Goal: Task Accomplishment & Management: Use online tool/utility

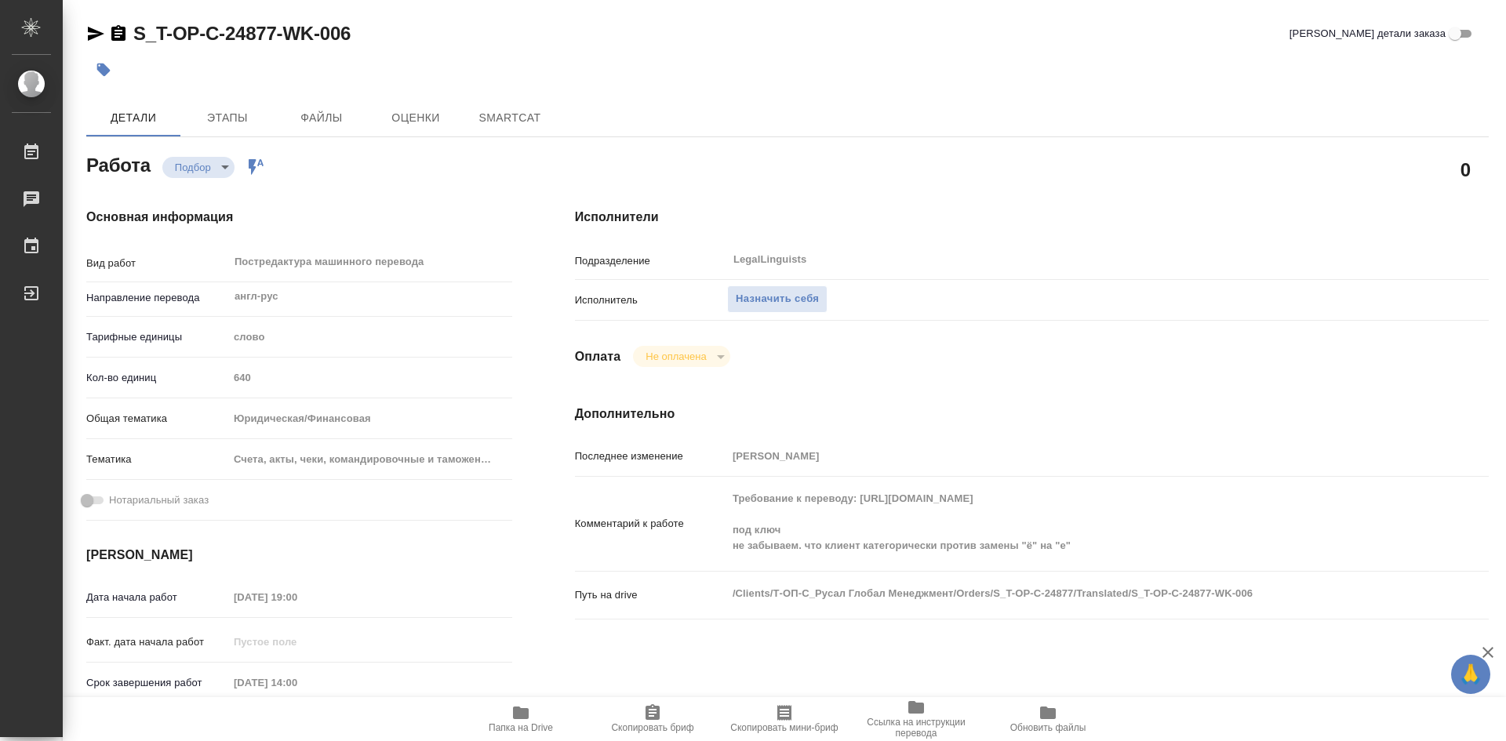
type textarea "x"
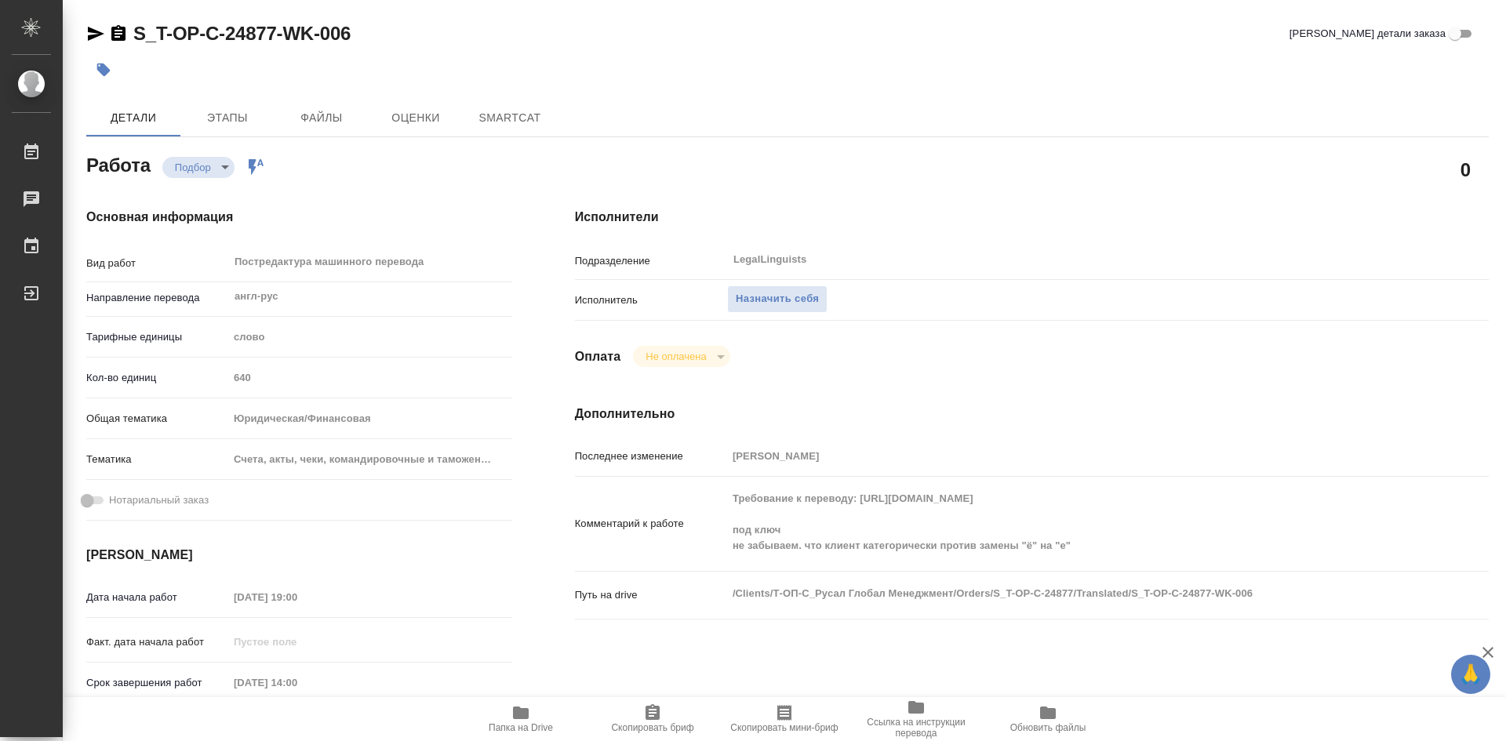
type textarea "x"
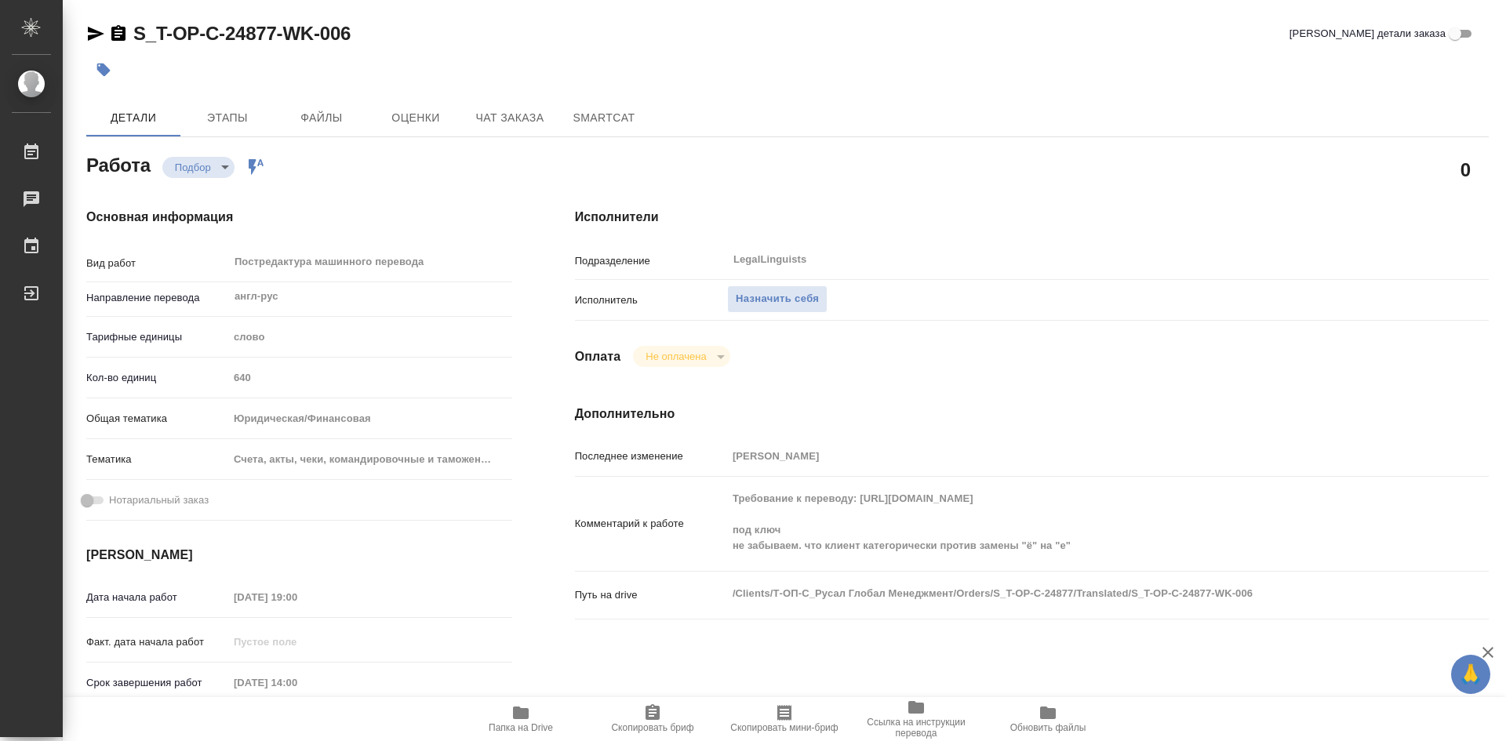
type textarea "x"
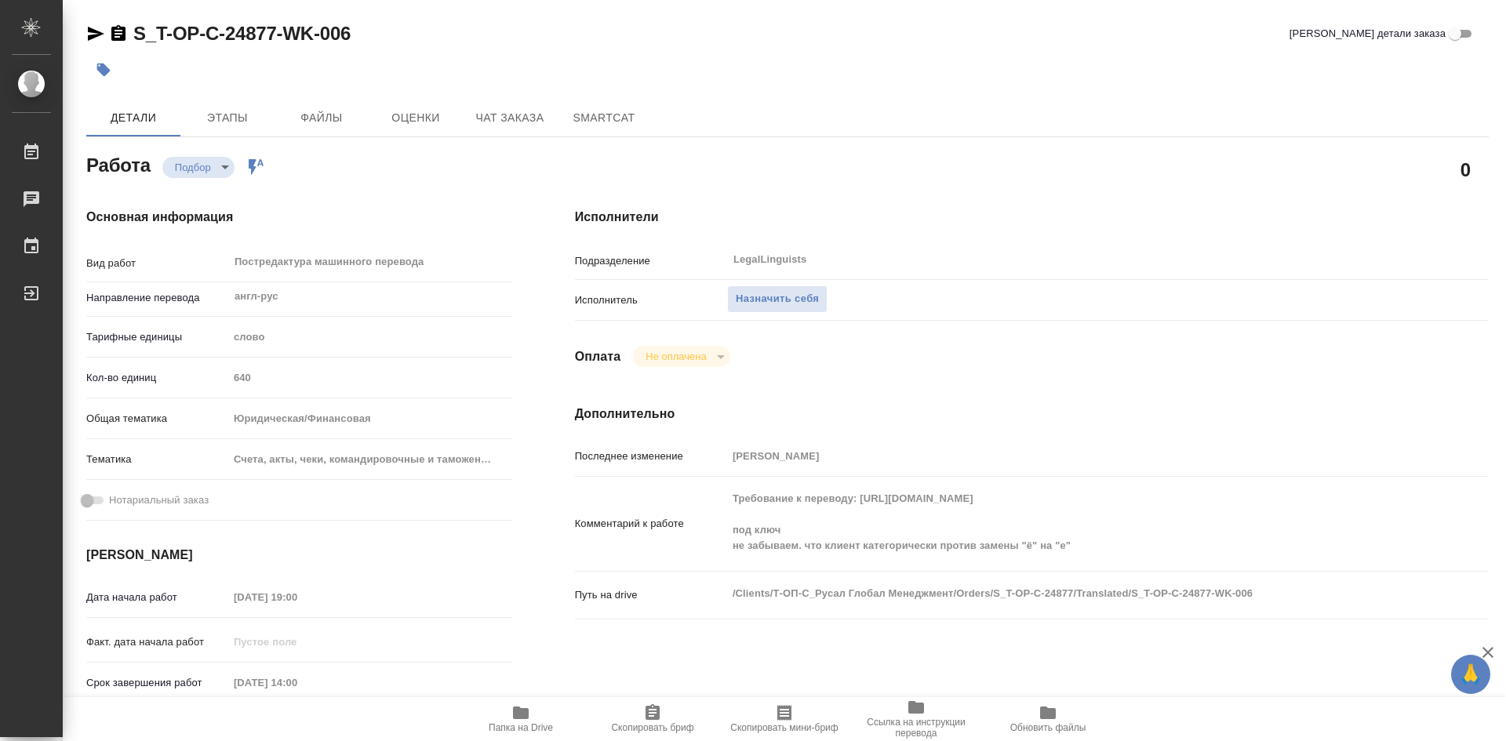
type textarea "x"
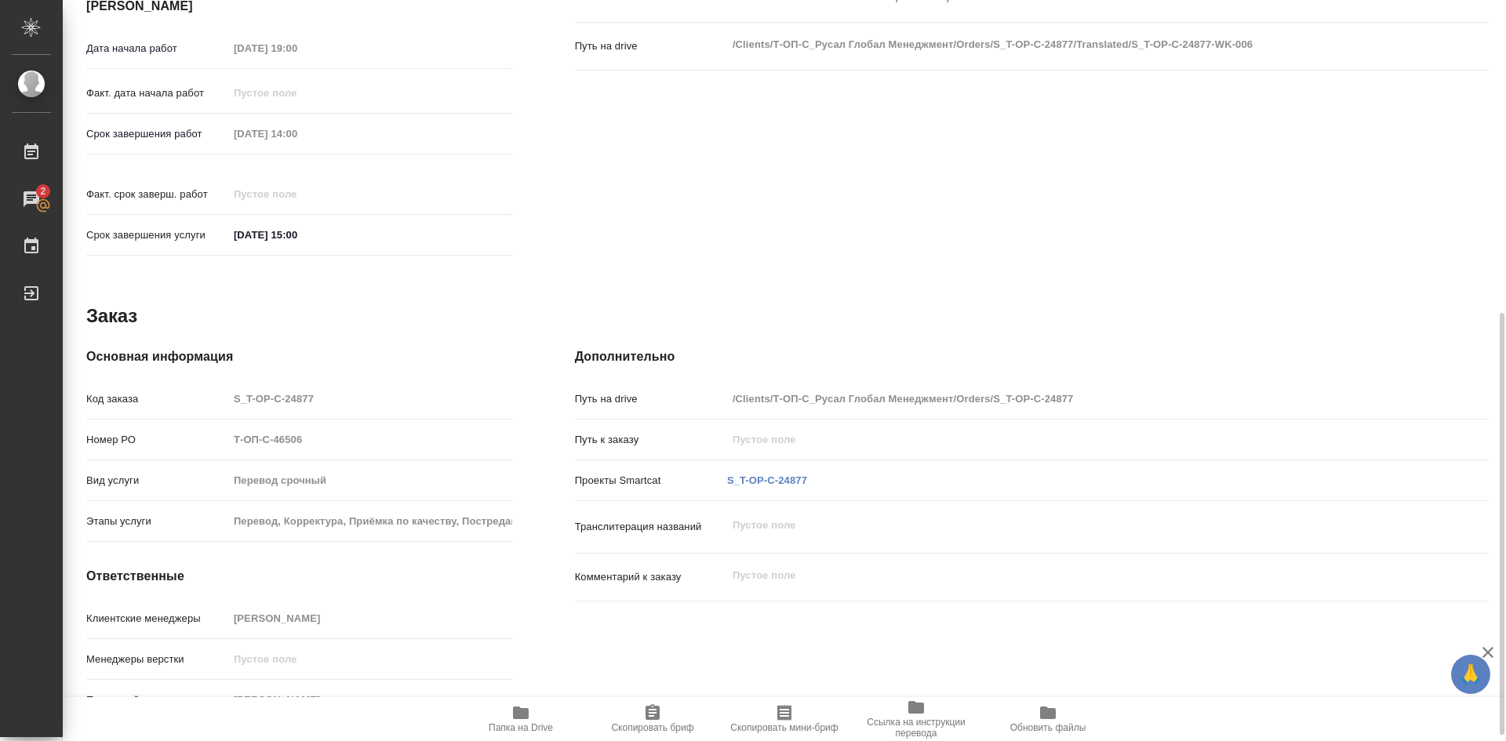
scroll to position [559, 0]
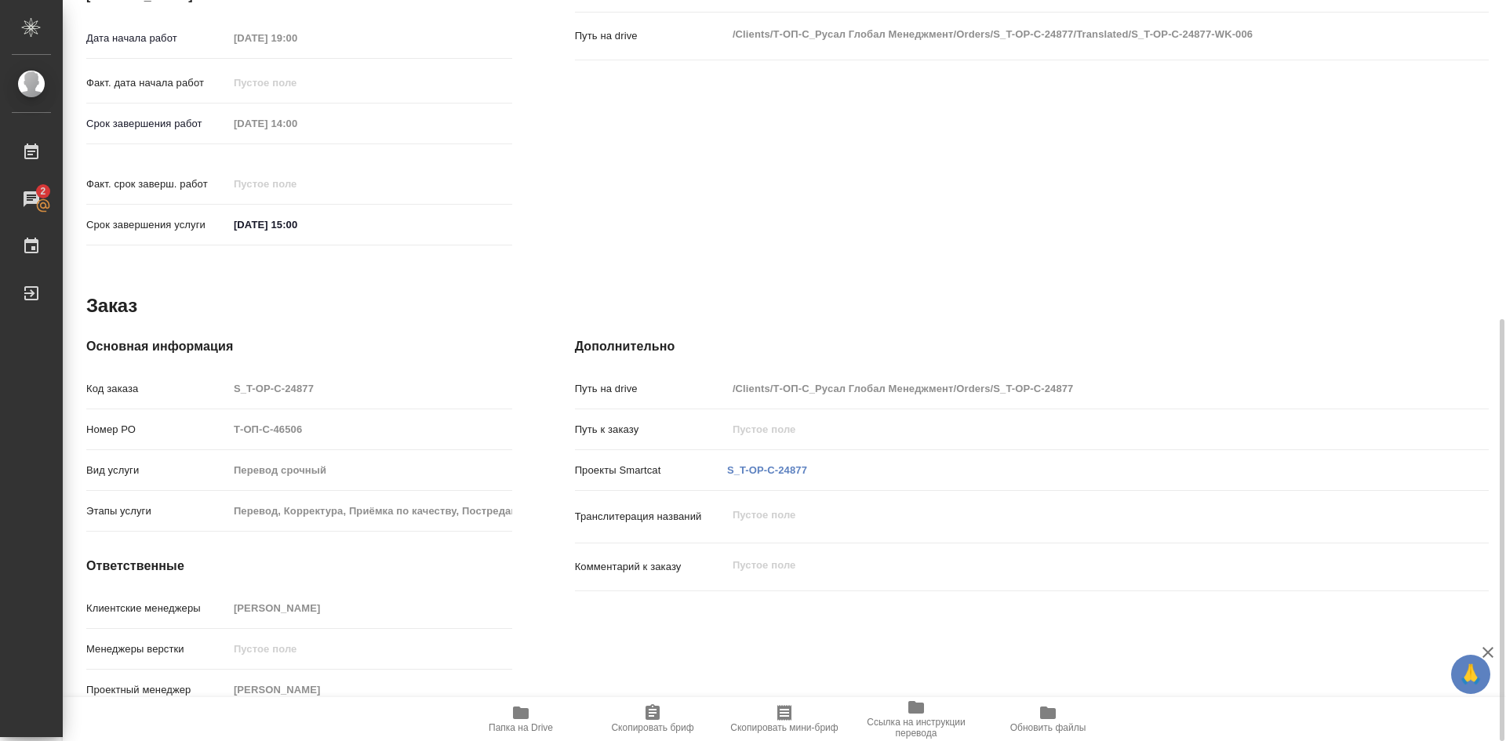
click at [533, 718] on span "Папка на Drive" at bounding box center [520, 718] width 113 height 30
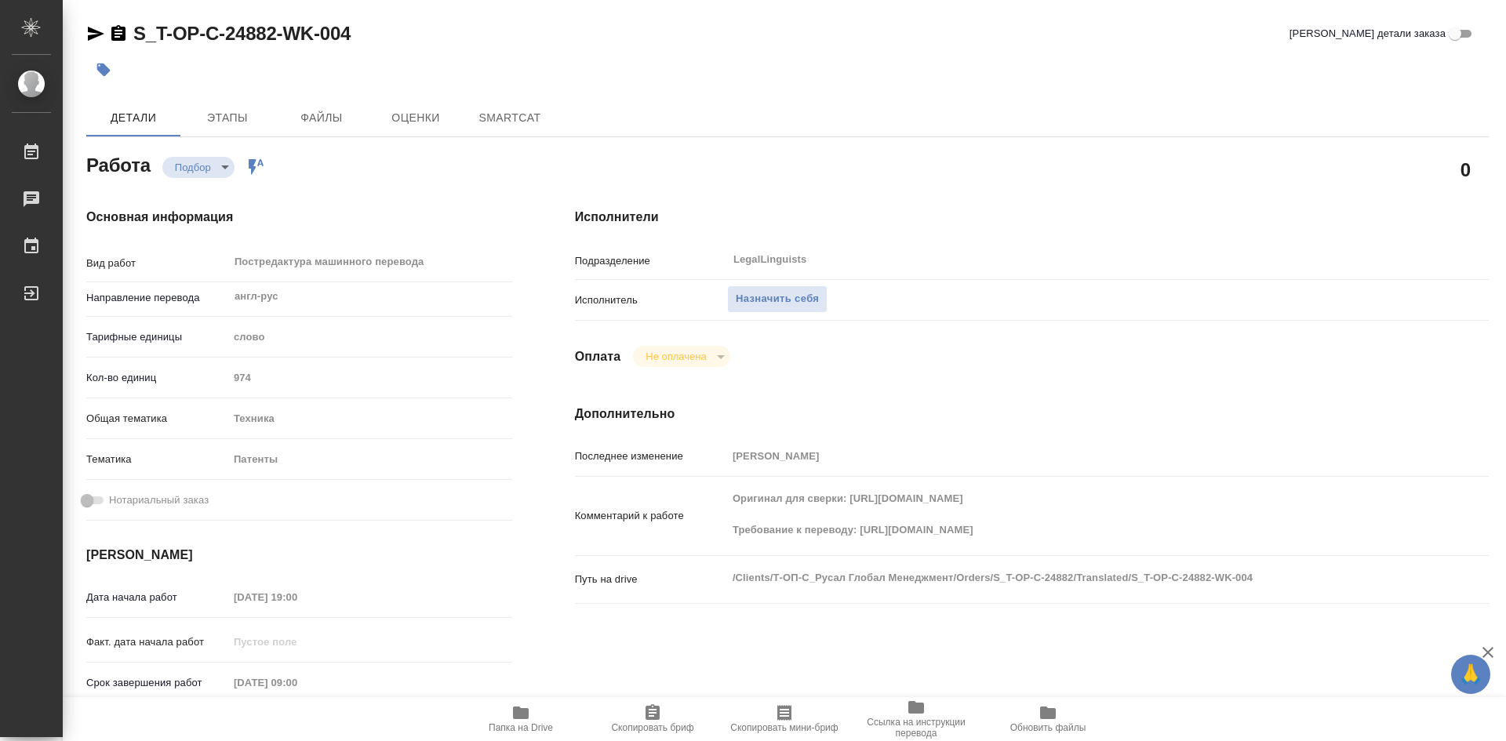
type textarea "x"
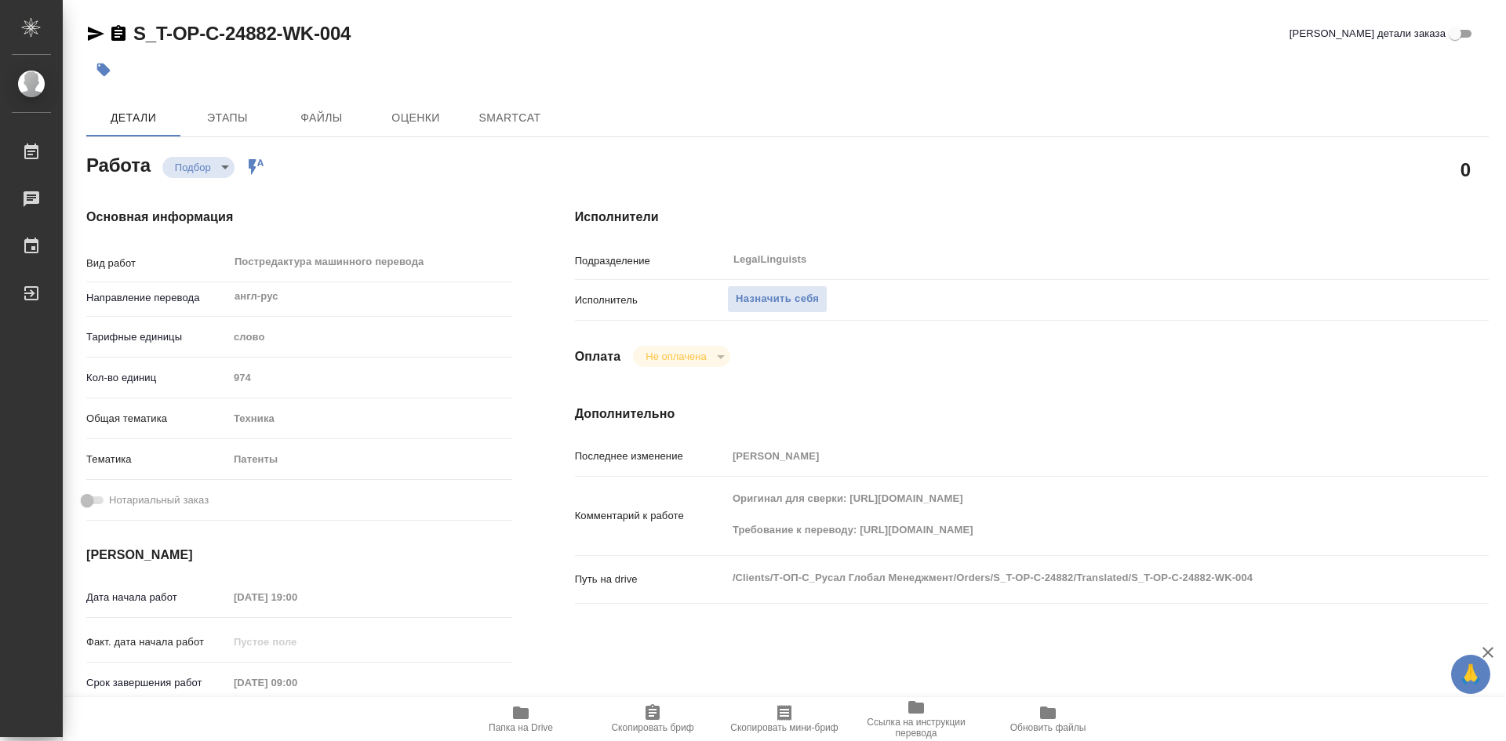
type textarea "x"
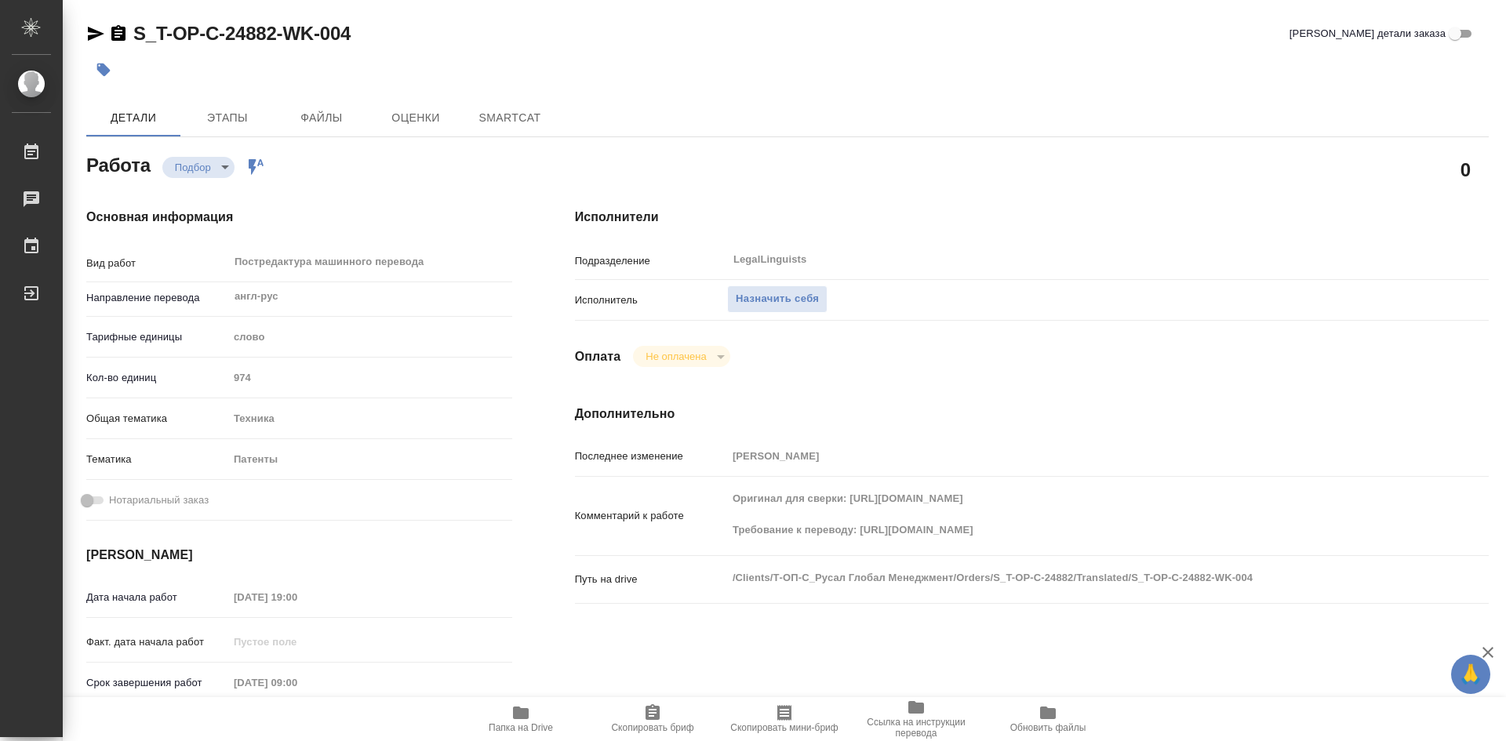
type textarea "x"
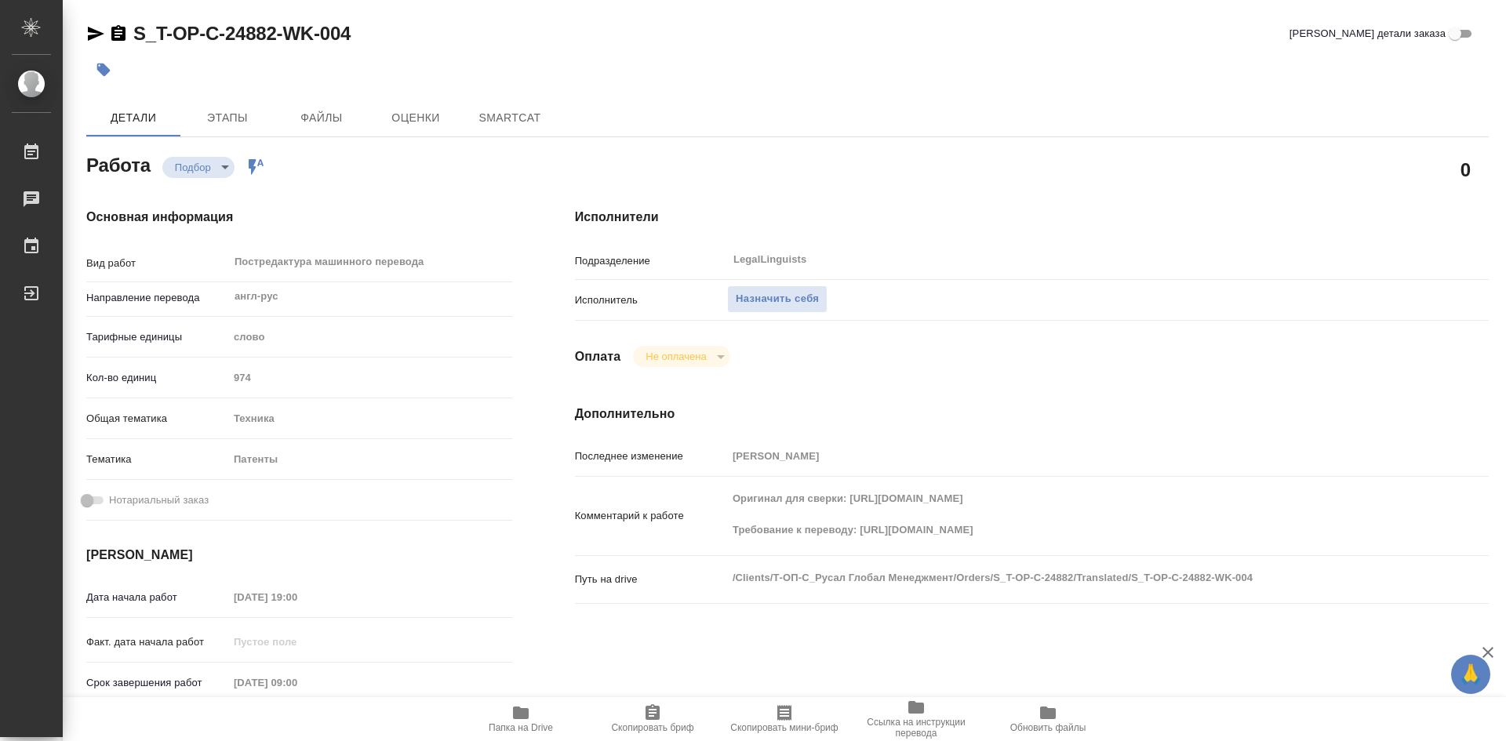
type textarea "x"
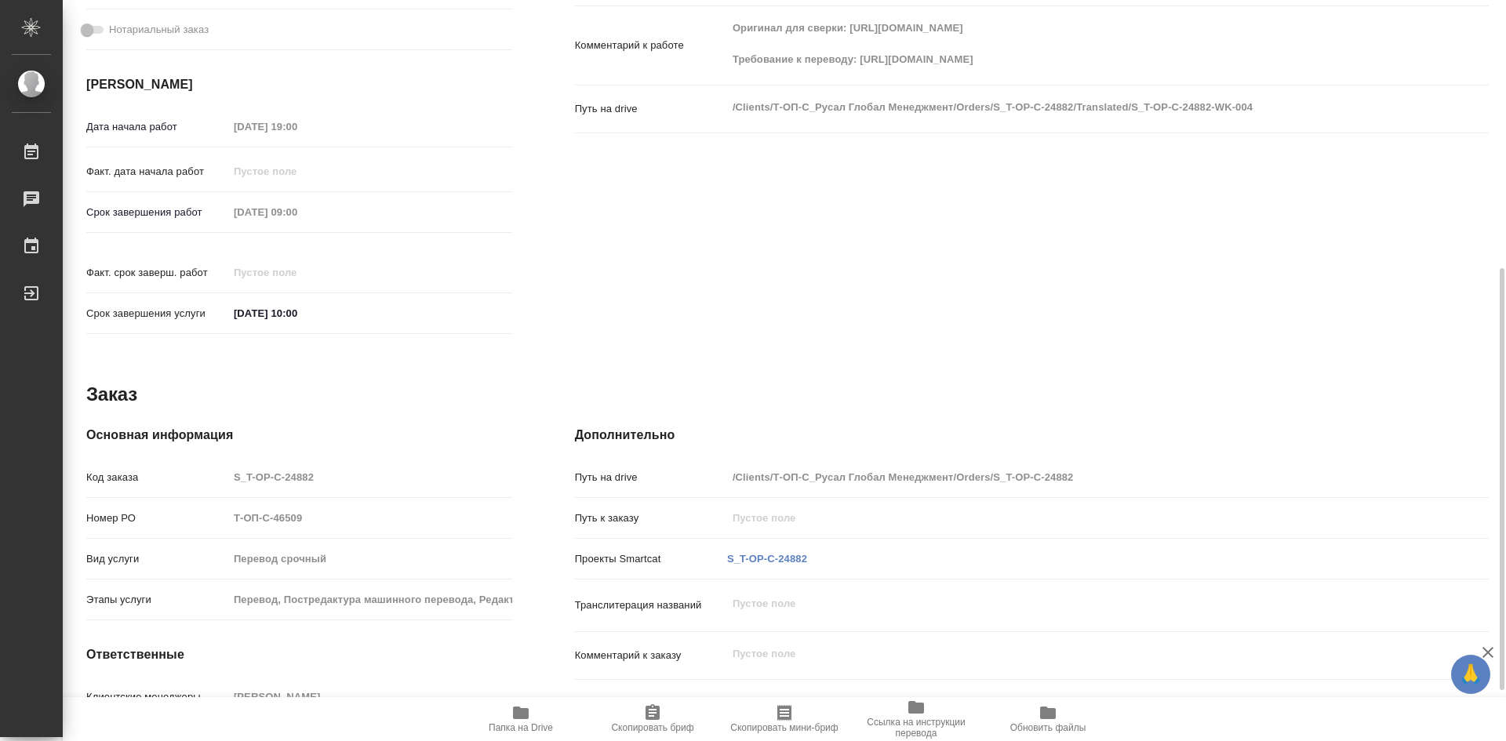
type textarea "x"
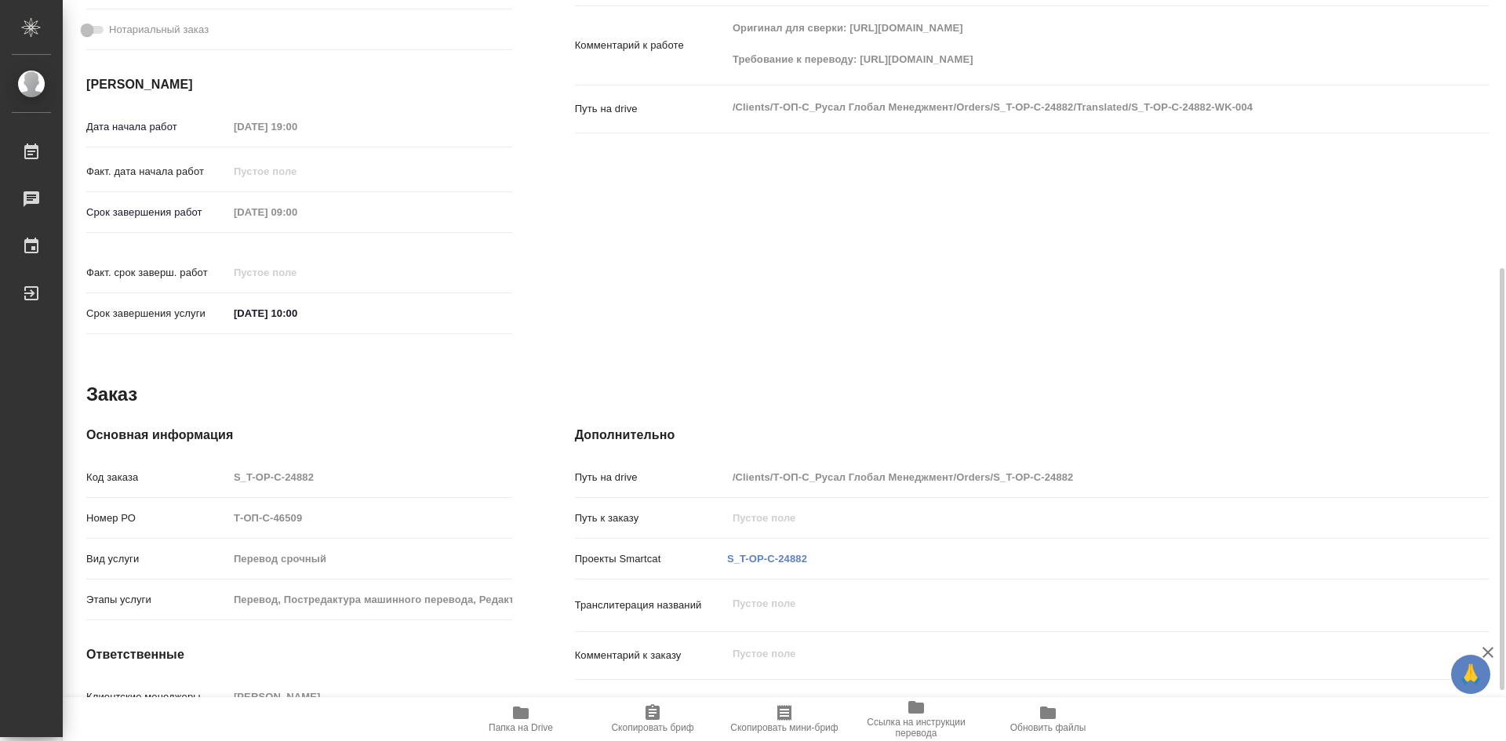
scroll to position [559, 0]
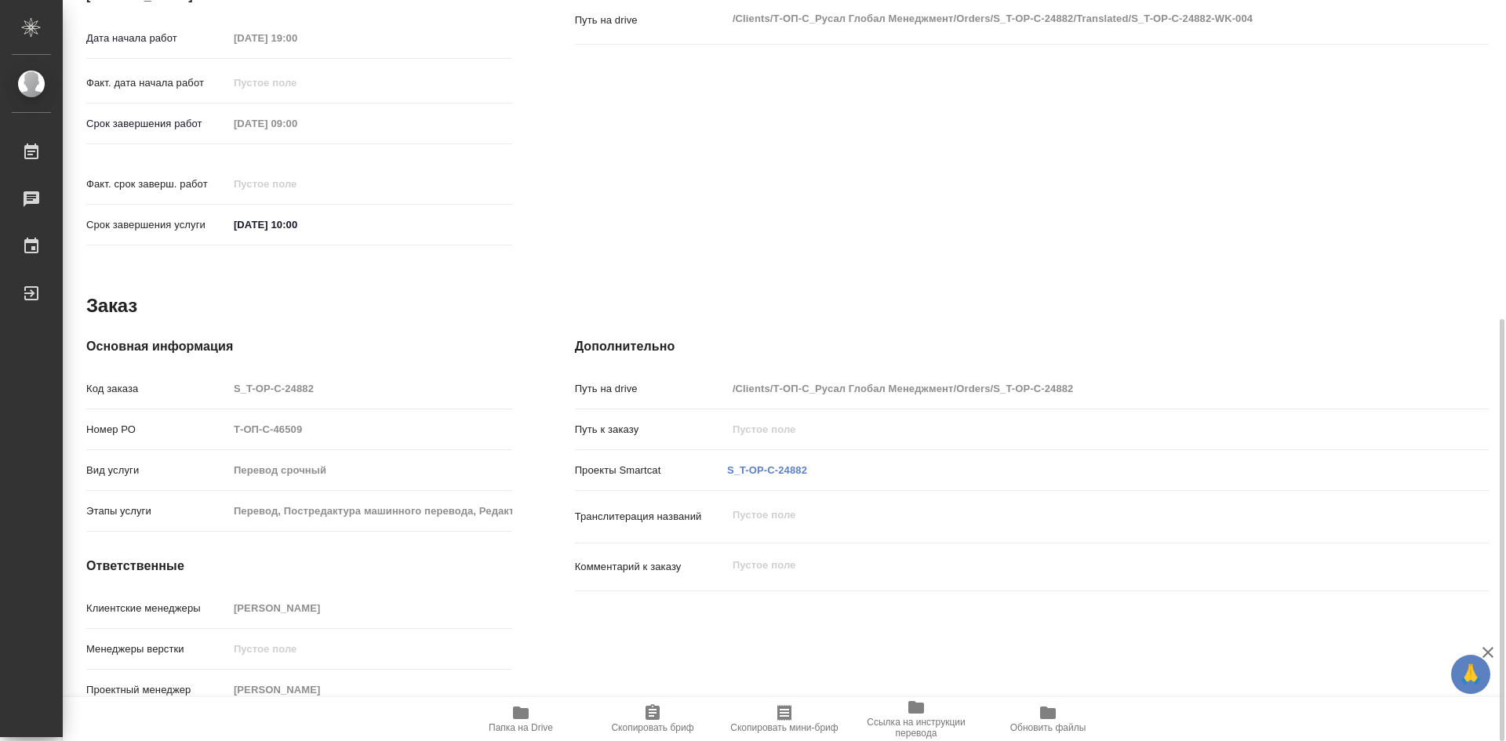
type textarea "x"
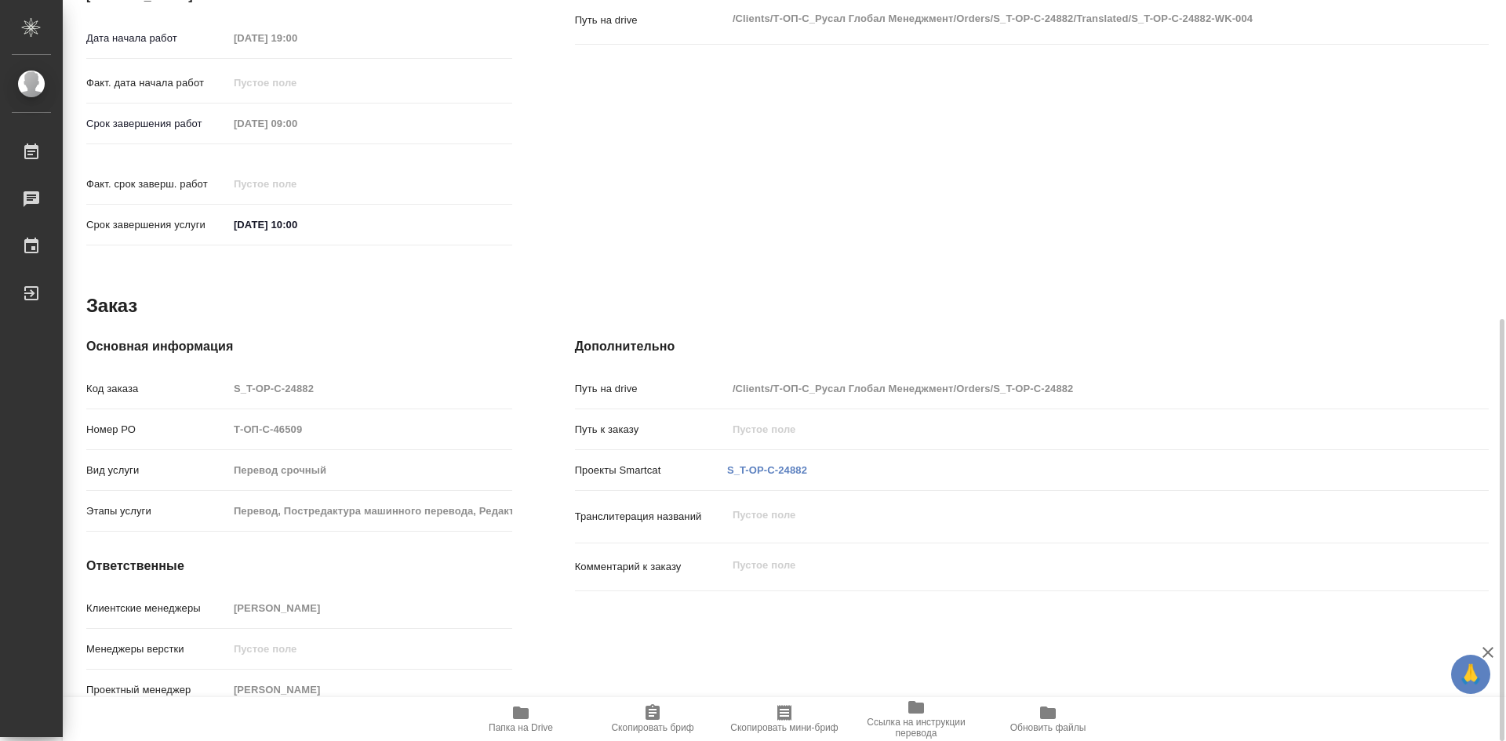
scroll to position [402, 0]
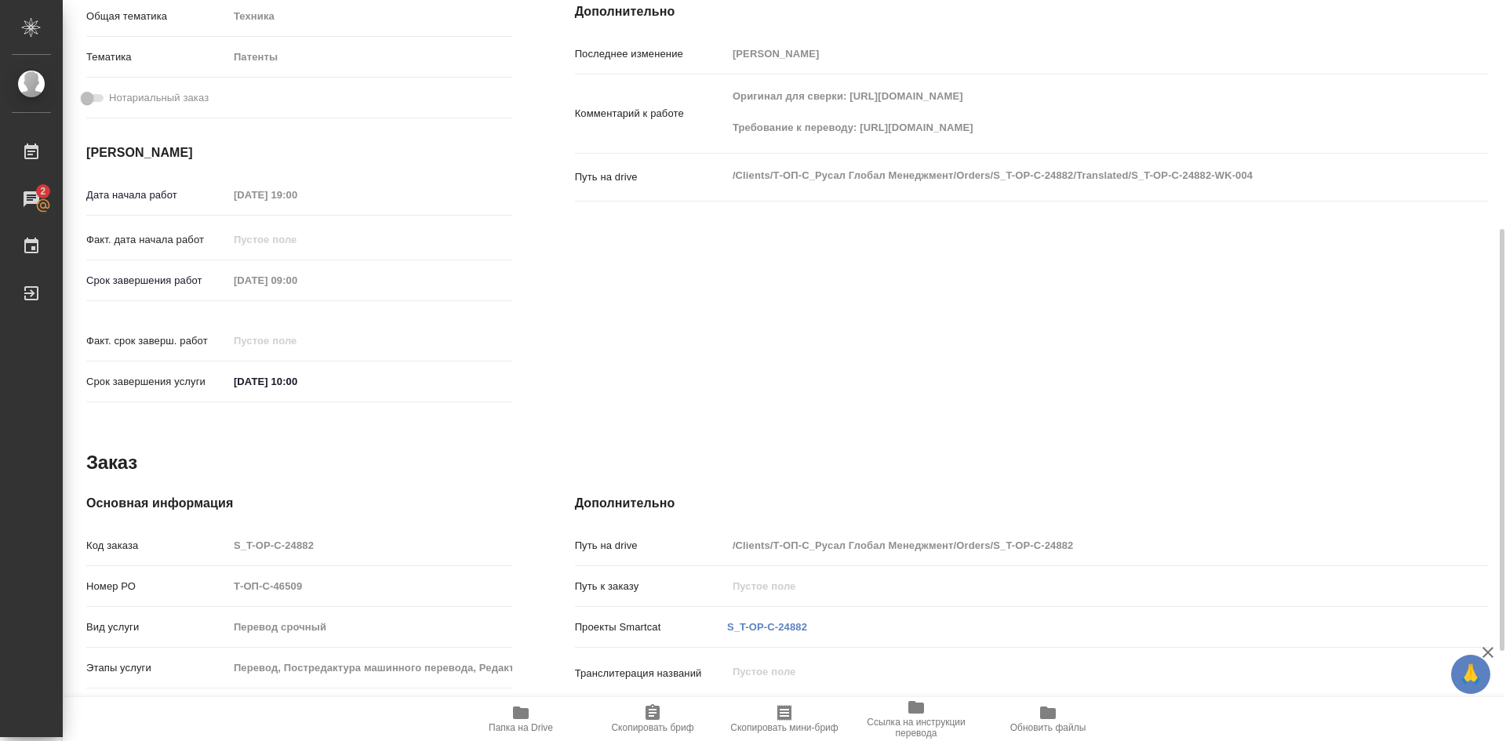
click at [517, 713] on icon "button" at bounding box center [521, 713] width 16 height 13
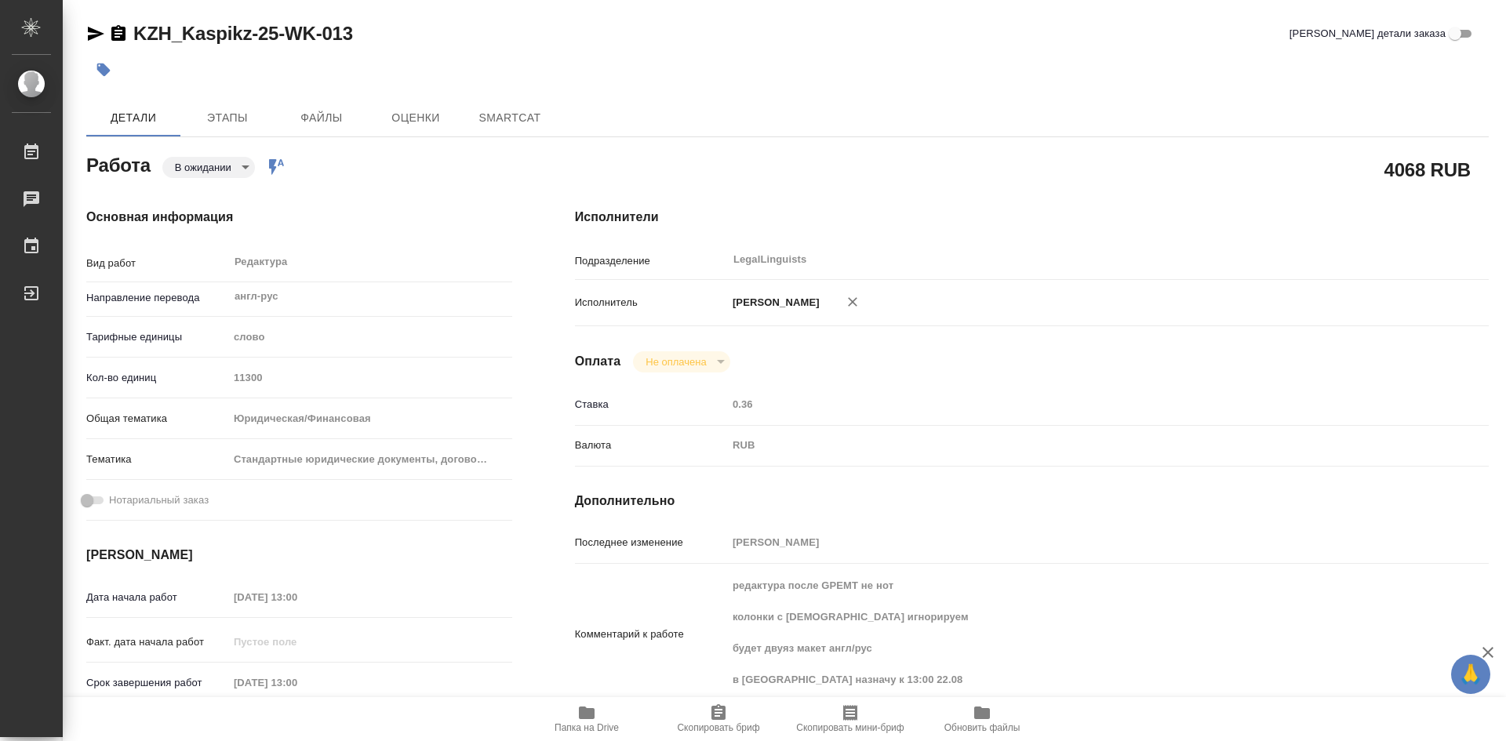
type textarea "x"
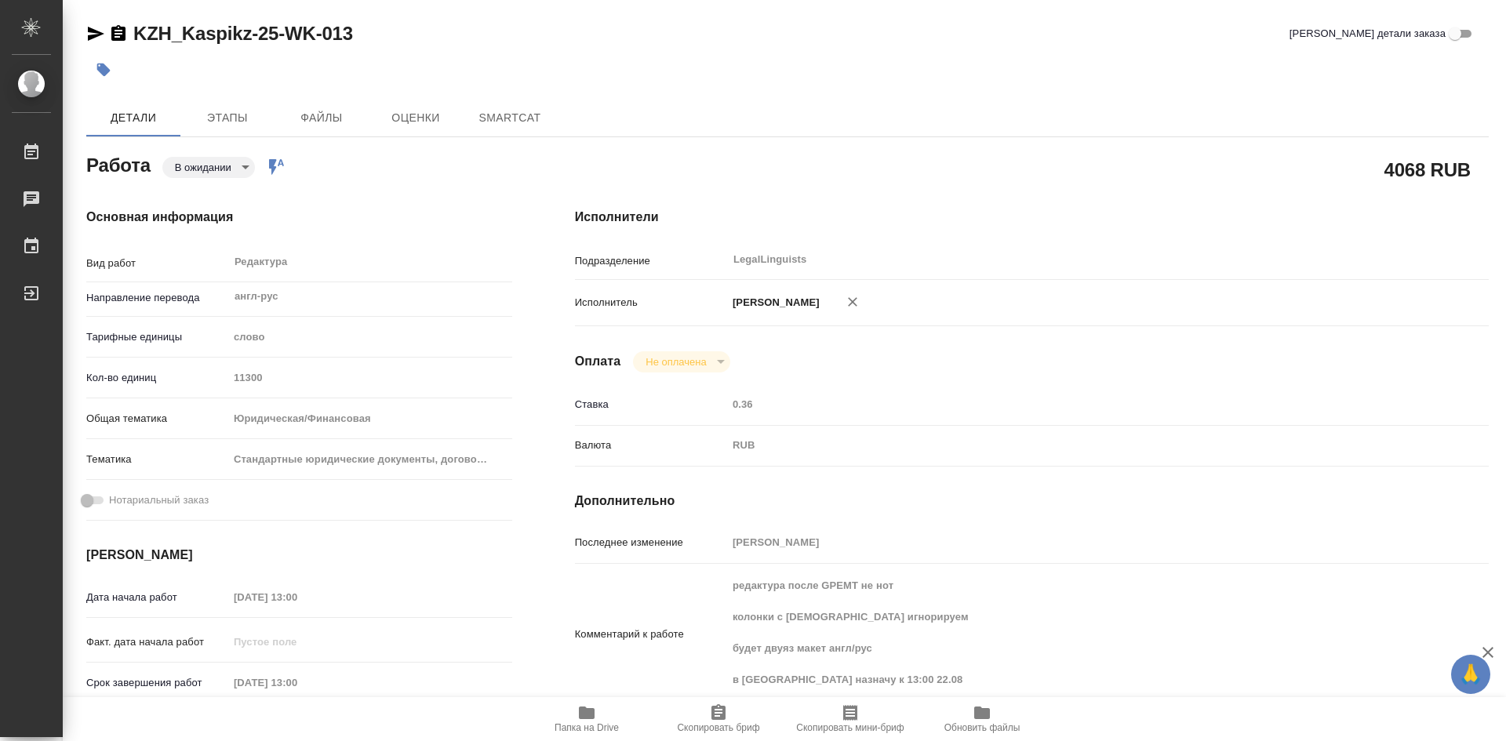
type textarea "x"
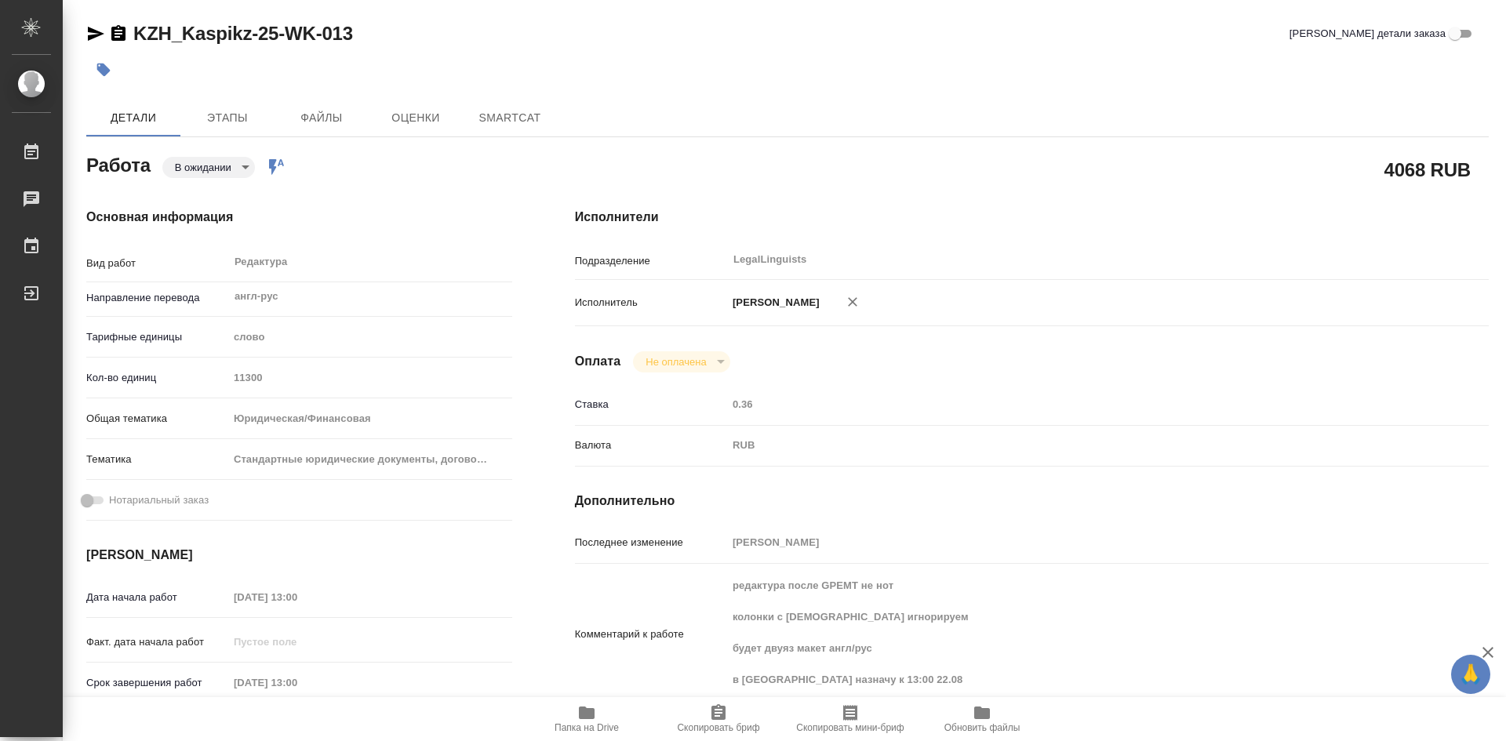
type textarea "x"
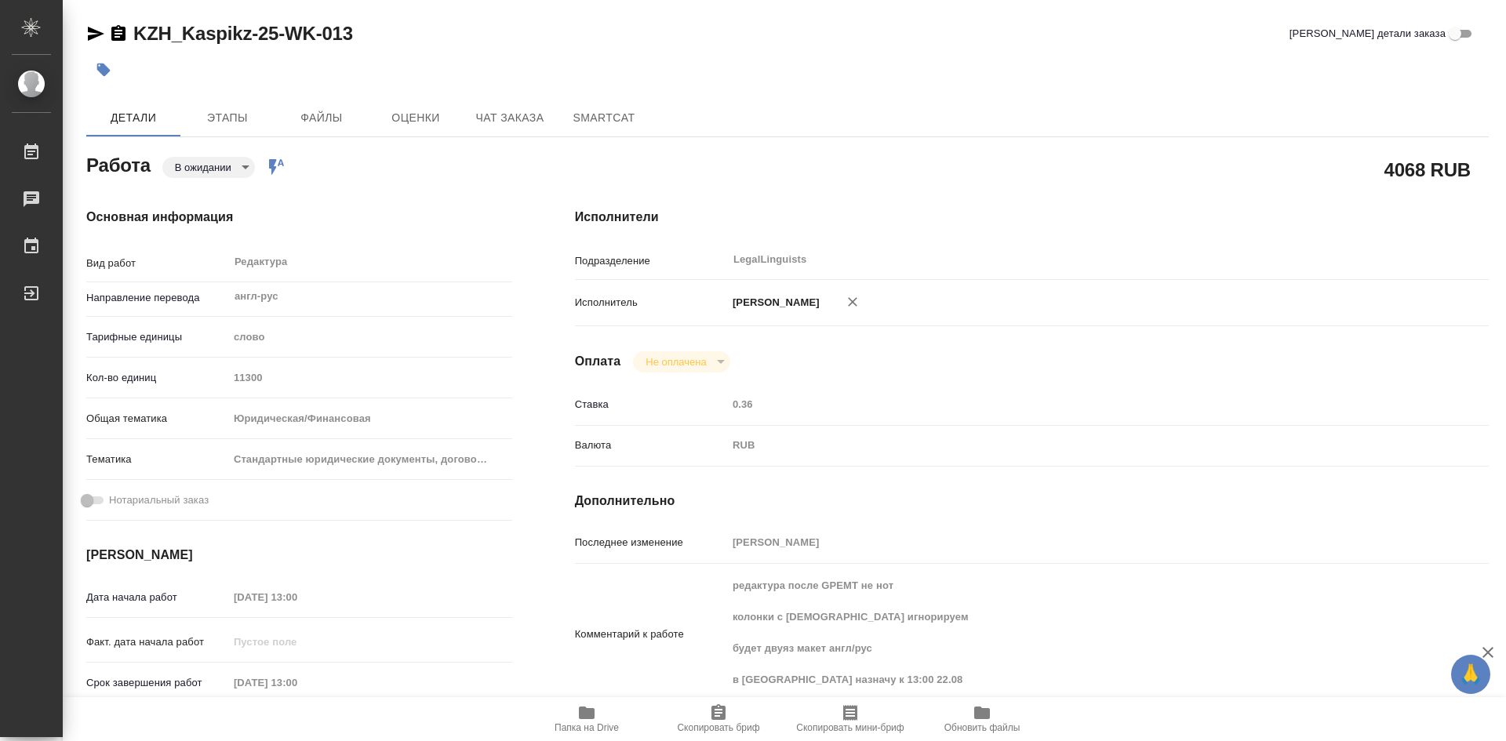
type textarea "x"
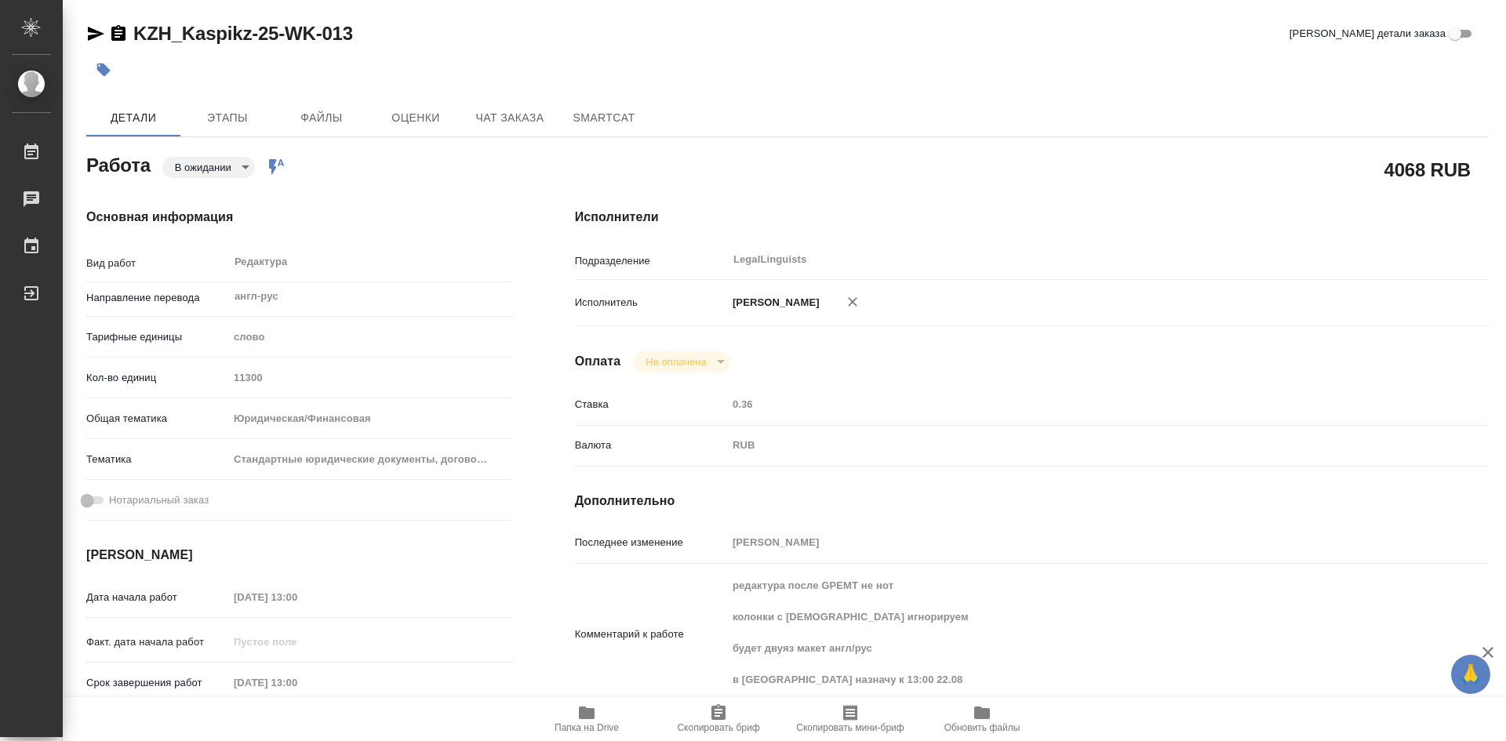
type textarea "x"
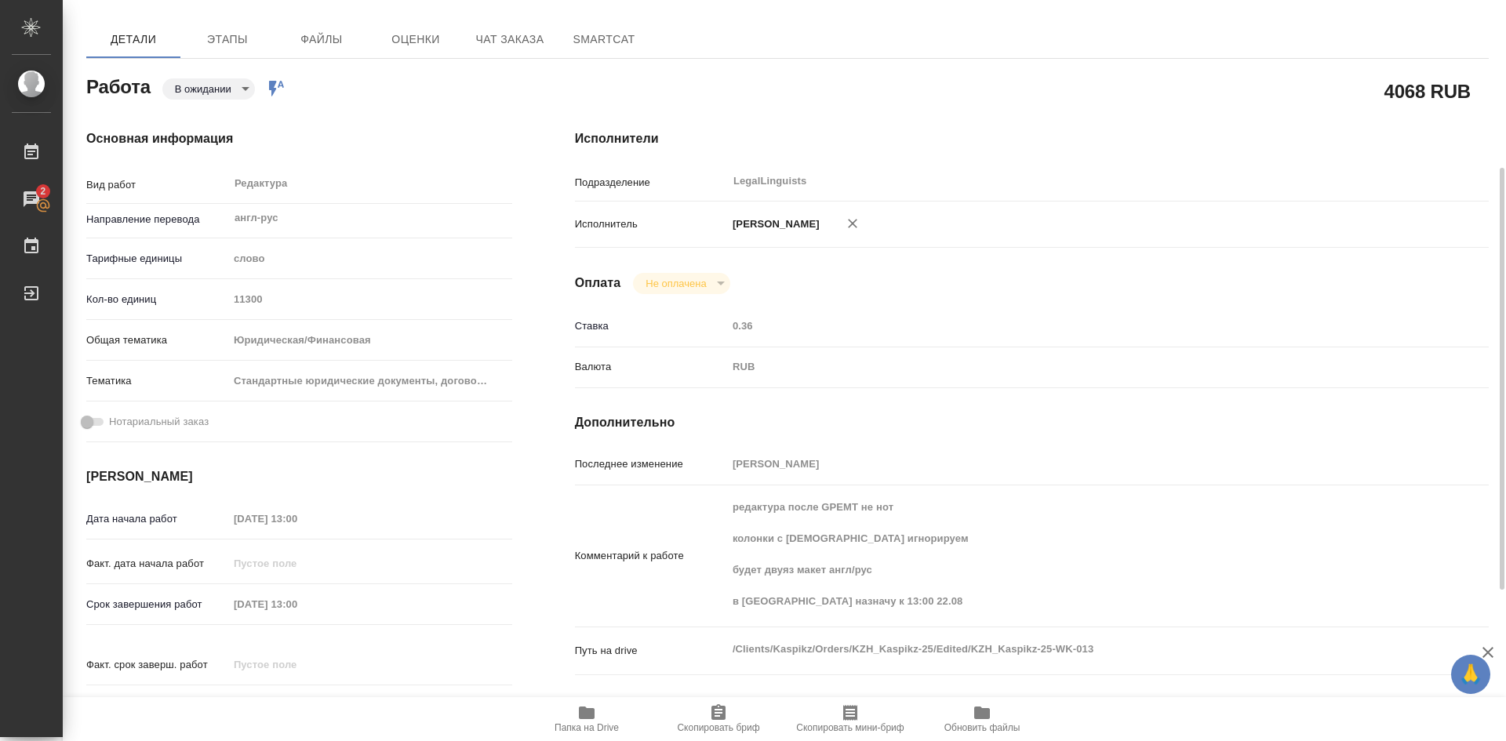
scroll to position [157, 0]
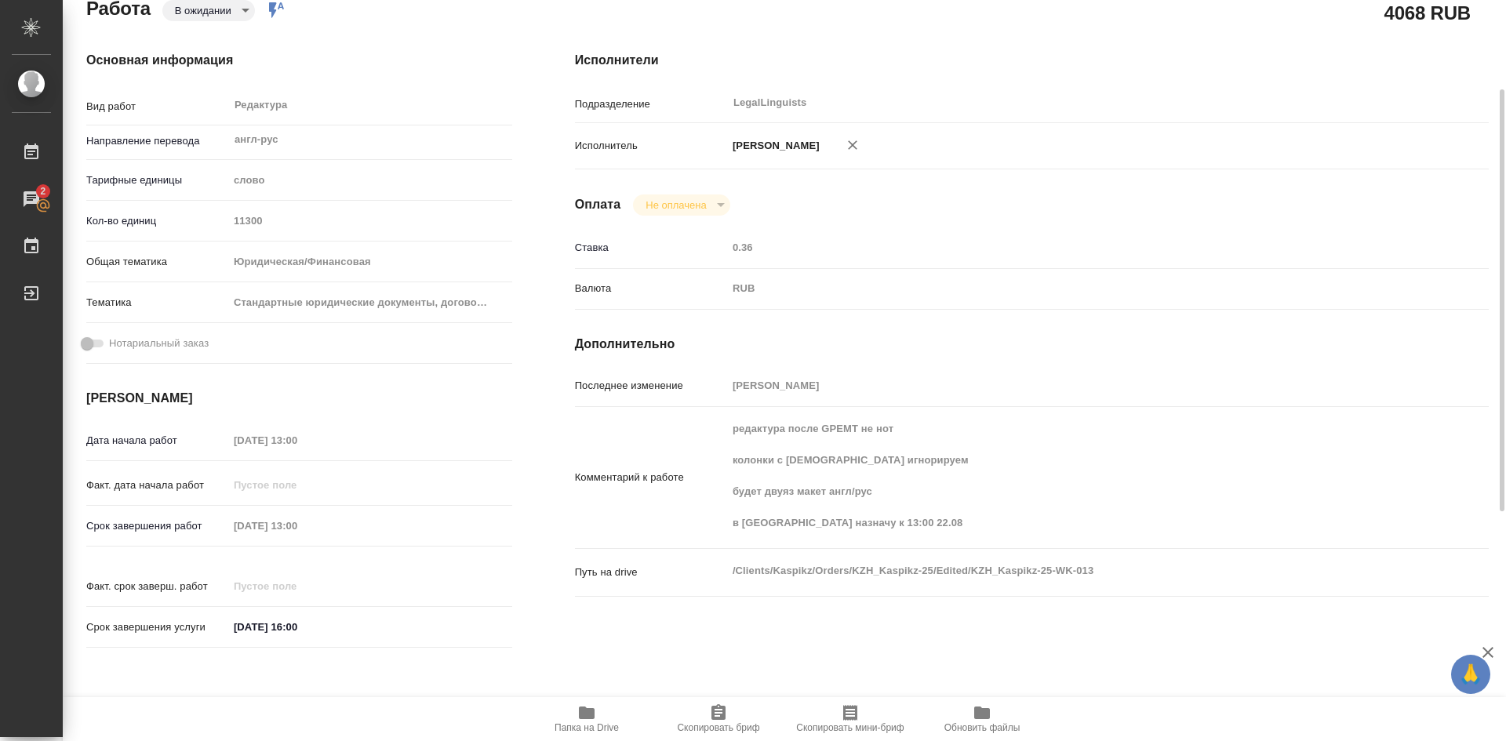
click at [588, 708] on icon "button" at bounding box center [587, 713] width 16 height 13
click at [715, 711] on icon "button" at bounding box center [718, 712] width 14 height 16
